Goal: Information Seeking & Learning: Understand process/instructions

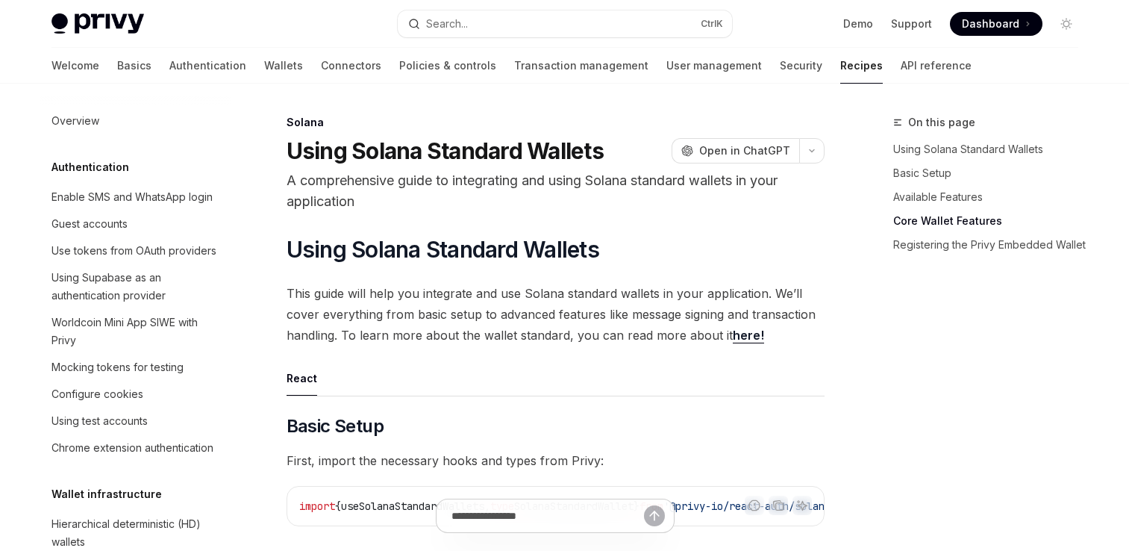
type textarea "*"
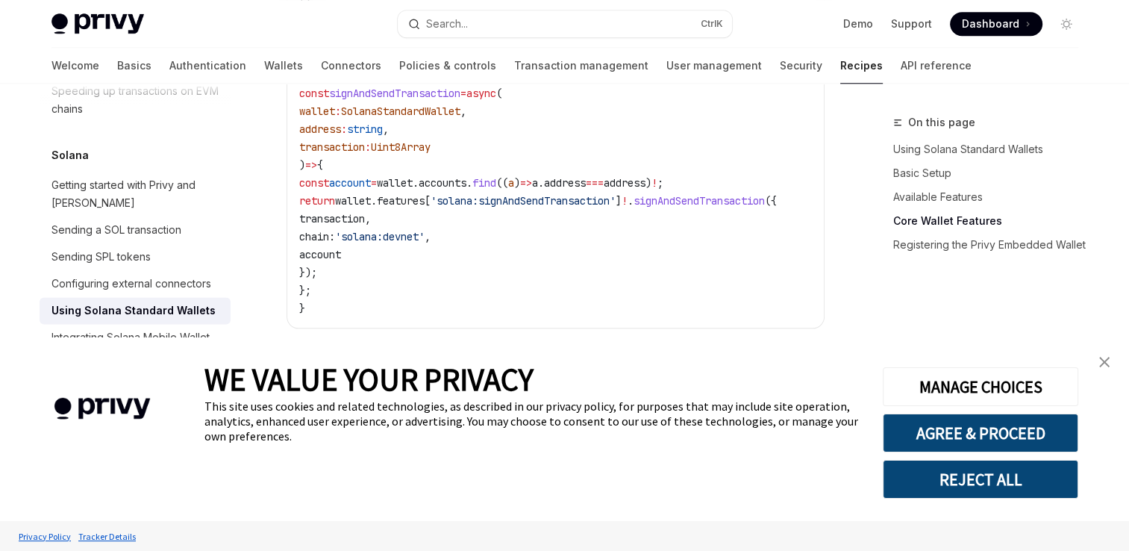
scroll to position [1476, 0]
drag, startPoint x: 713, startPoint y: 211, endPoint x: 661, endPoint y: 207, distance: 52.4
drag, startPoint x: 661, startPoint y: 207, endPoint x: 615, endPoint y: 213, distance: 46.5
drag, startPoint x: 615, startPoint y: 213, endPoint x: 709, endPoint y: 210, distance: 94.0
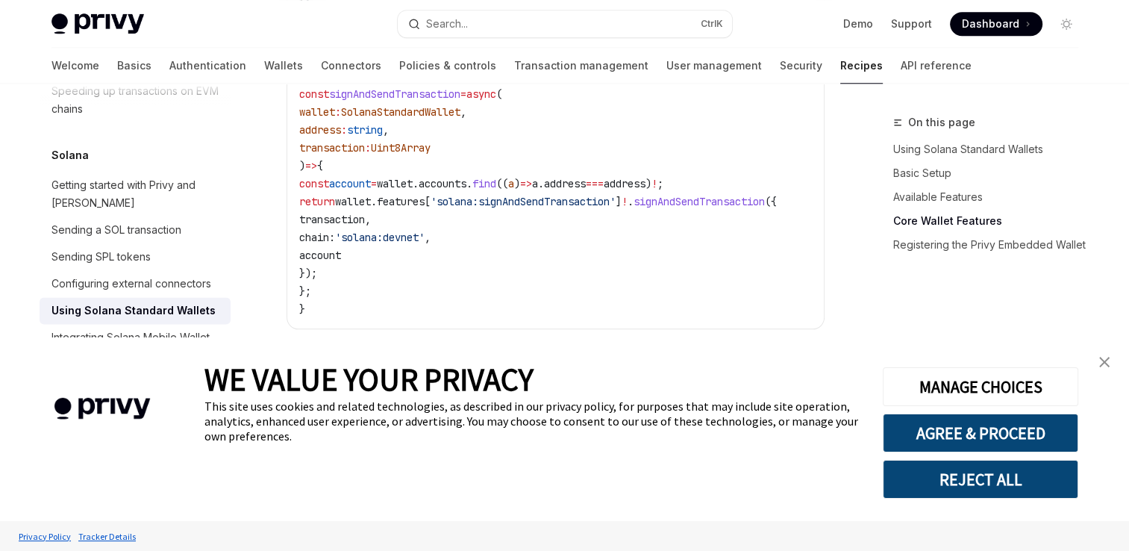
click at [709, 208] on span "signAndSendTransaction" at bounding box center [698, 201] width 131 height 13
copy span "signAndSendTransaction"
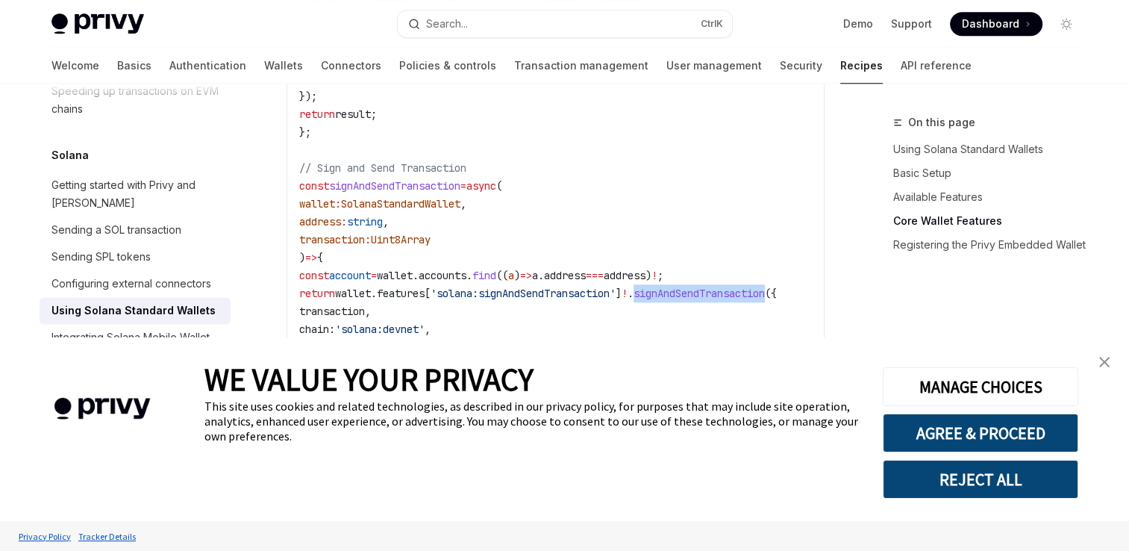
scroll to position [1420, 0]
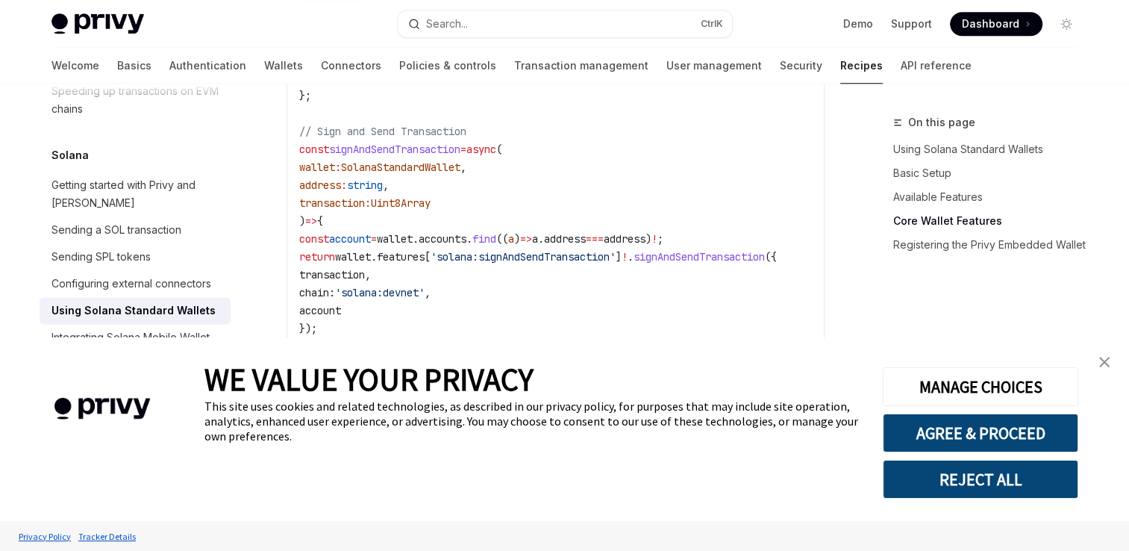
click at [380, 148] on span "signAndSendTransaction" at bounding box center [394, 148] width 131 height 13
copy span "signAndSendTransaction"
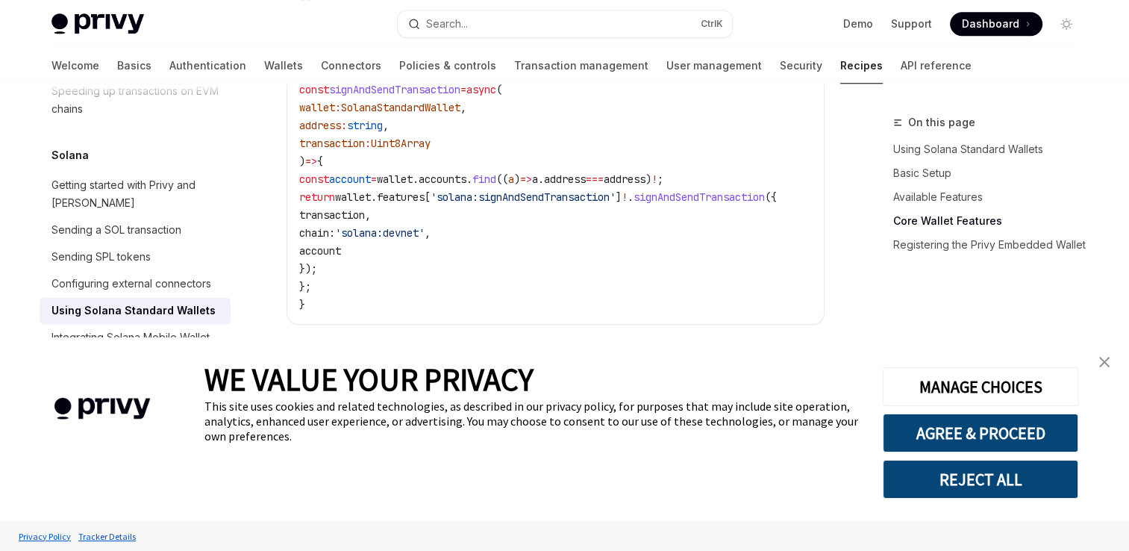
scroll to position [1482, 0]
click at [236, 285] on div "Overview Authentication Enable SMS and WhatsApp login Guest accounts Use tokens…" at bounding box center [147, 317] width 215 height 467
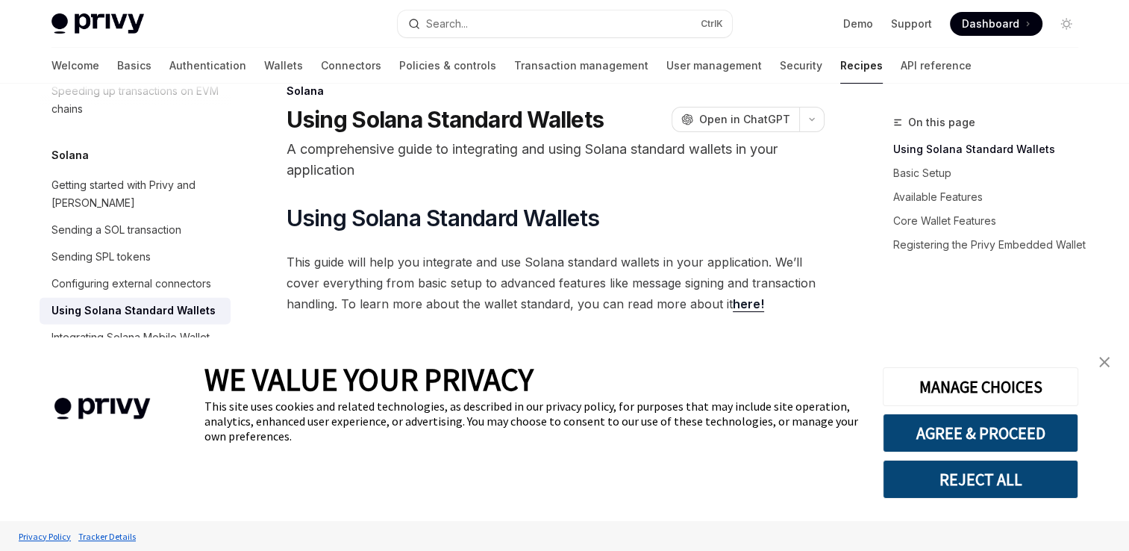
scroll to position [27, 0]
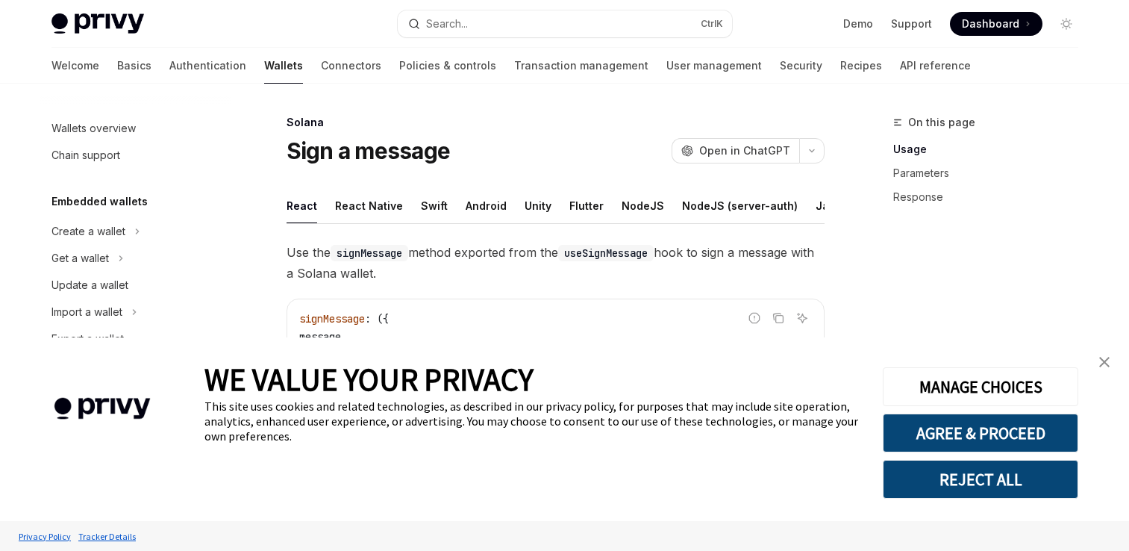
type textarea "*"
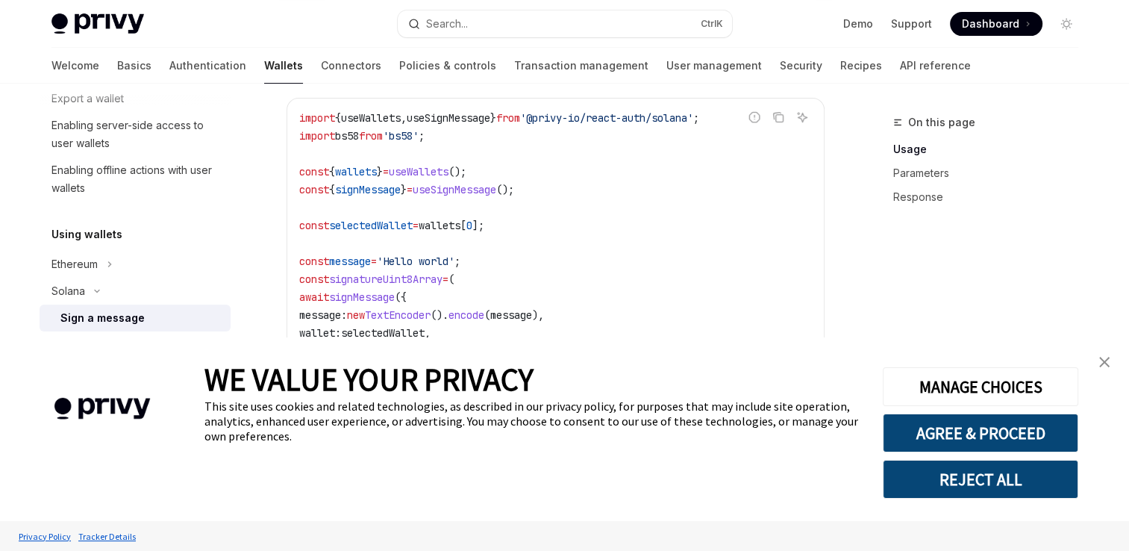
scroll to position [672, 0]
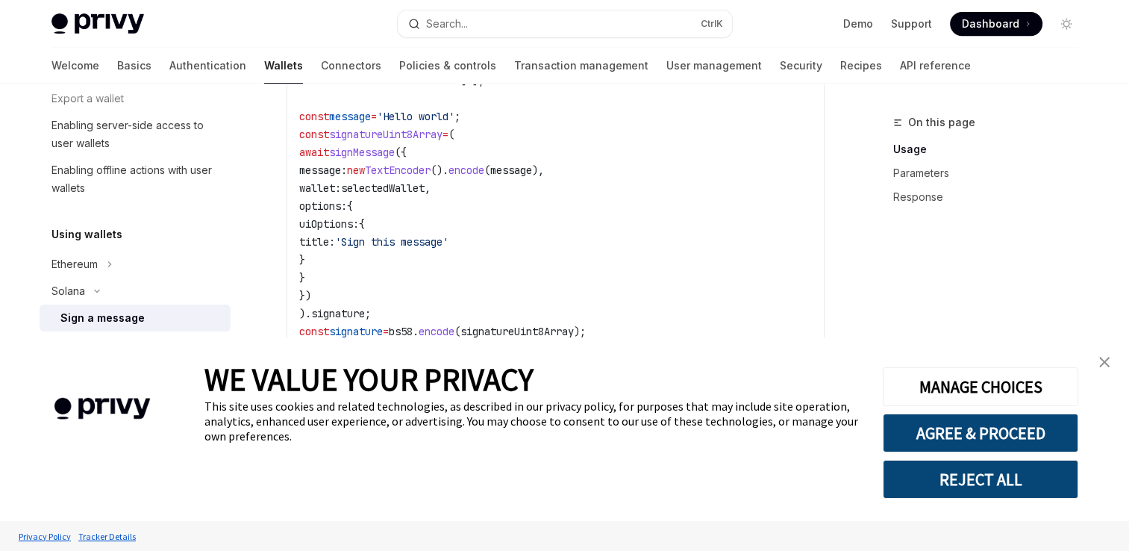
click at [1101, 359] on img "close banner" at bounding box center [1104, 362] width 10 height 10
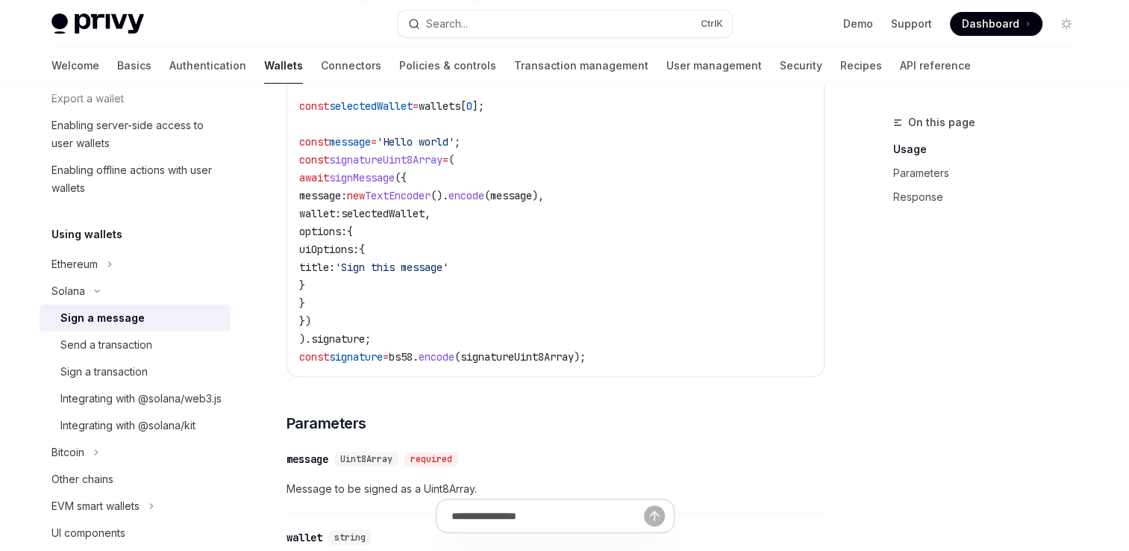
scroll to position [621, 0]
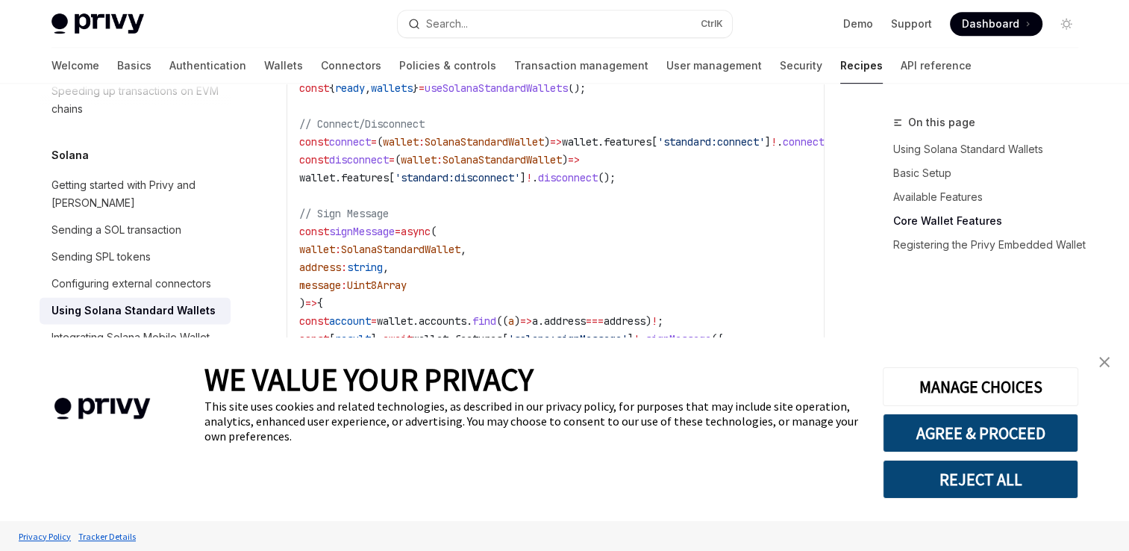
scroll to position [819, 0]
click at [1106, 360] on img "close banner" at bounding box center [1104, 362] width 10 height 10
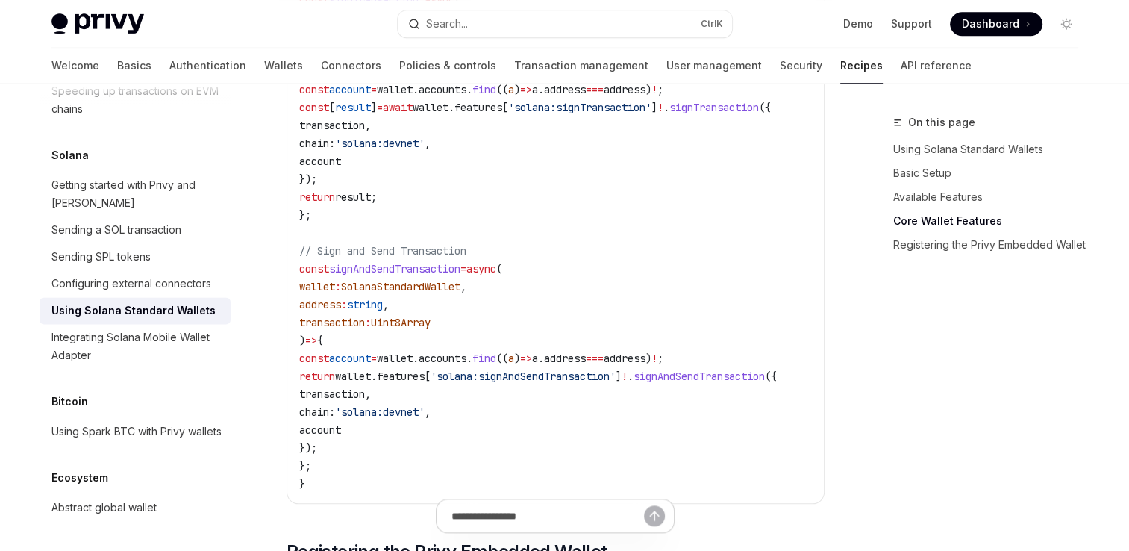
scroll to position [1358, 0]
